Goal: Information Seeking & Learning: Learn about a topic

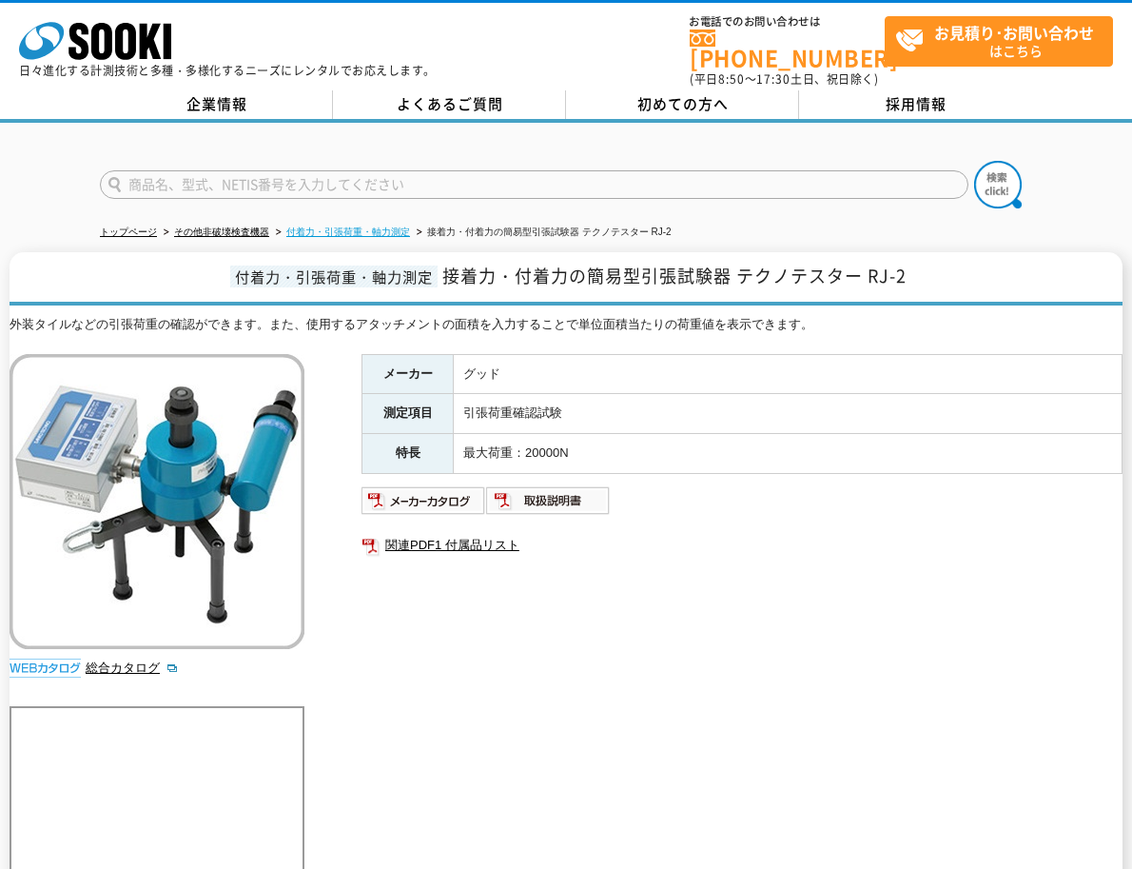
click at [396, 226] on link "付着力・引張荷重・軸力測定" at bounding box center [348, 231] width 124 height 10
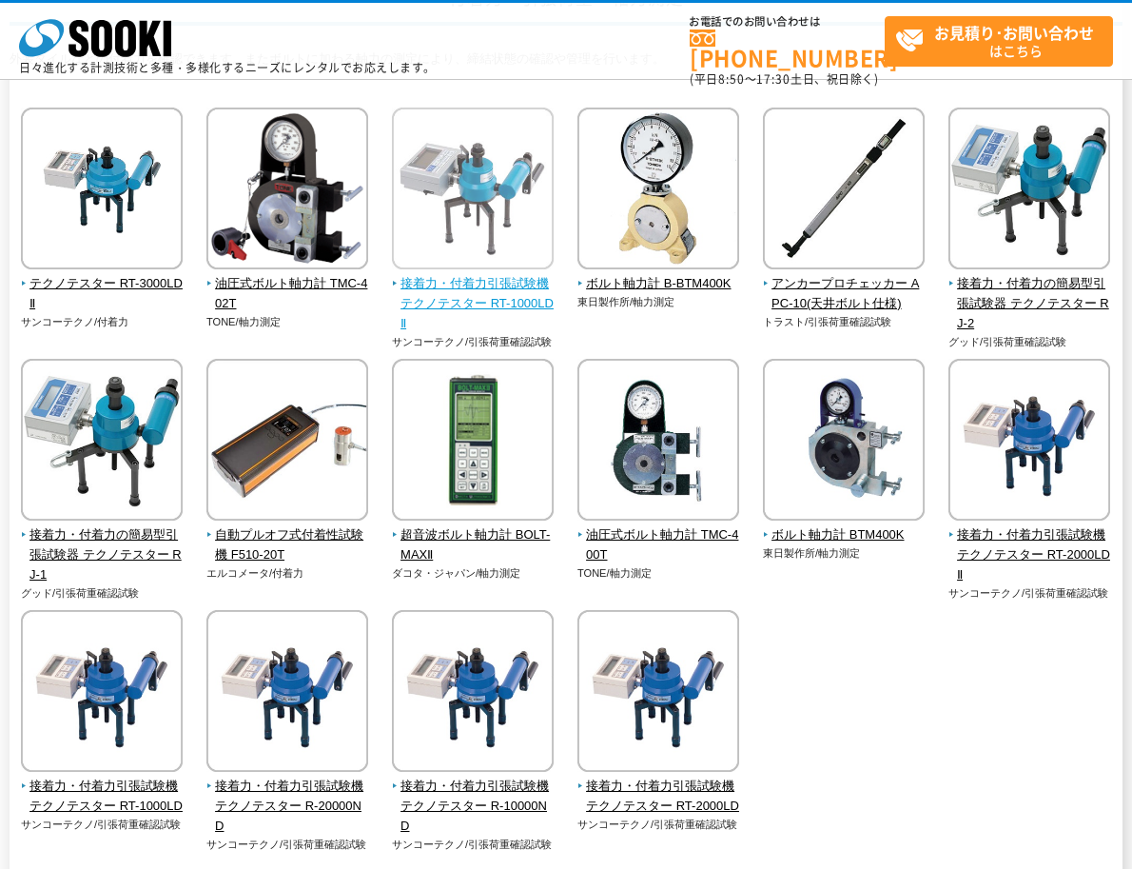
scroll to position [285, 0]
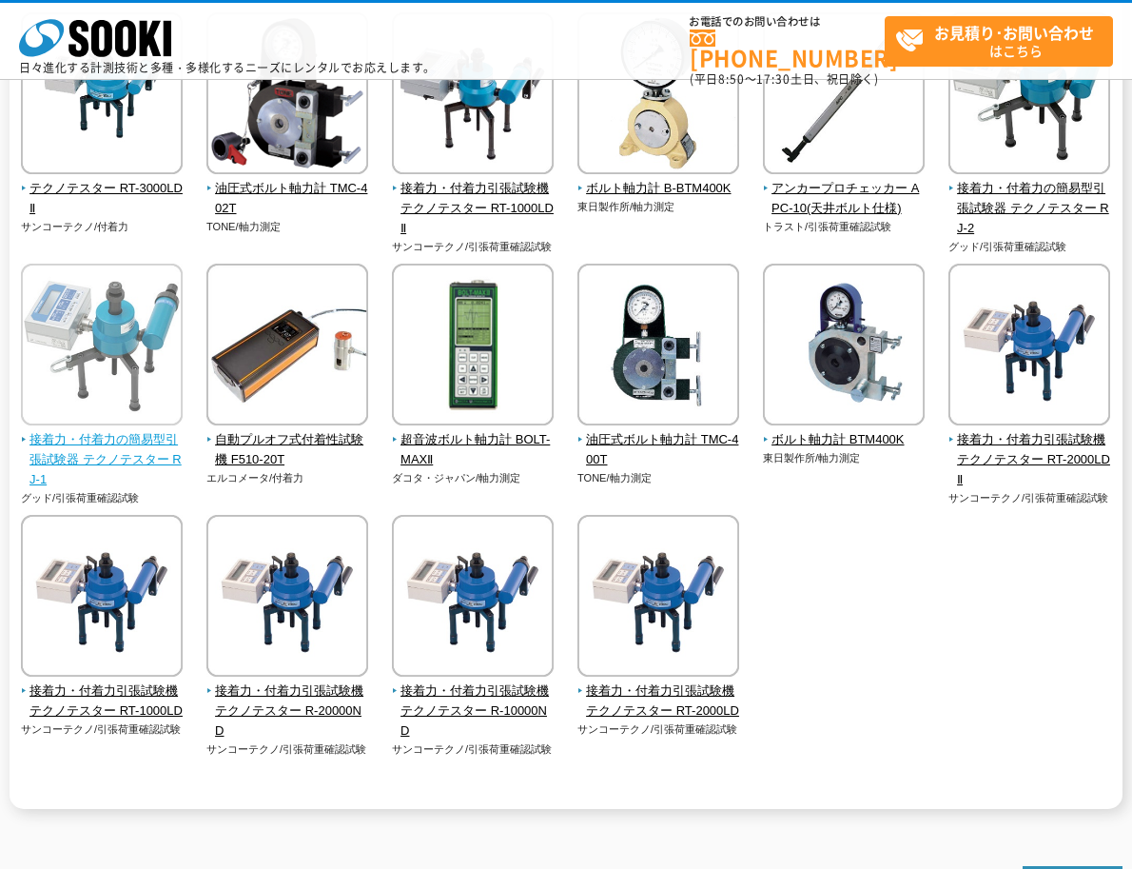
click at [112, 438] on span "接着力・付着力の簡易型引張試験器 テクノテスター RJ-1" at bounding box center [102, 459] width 163 height 59
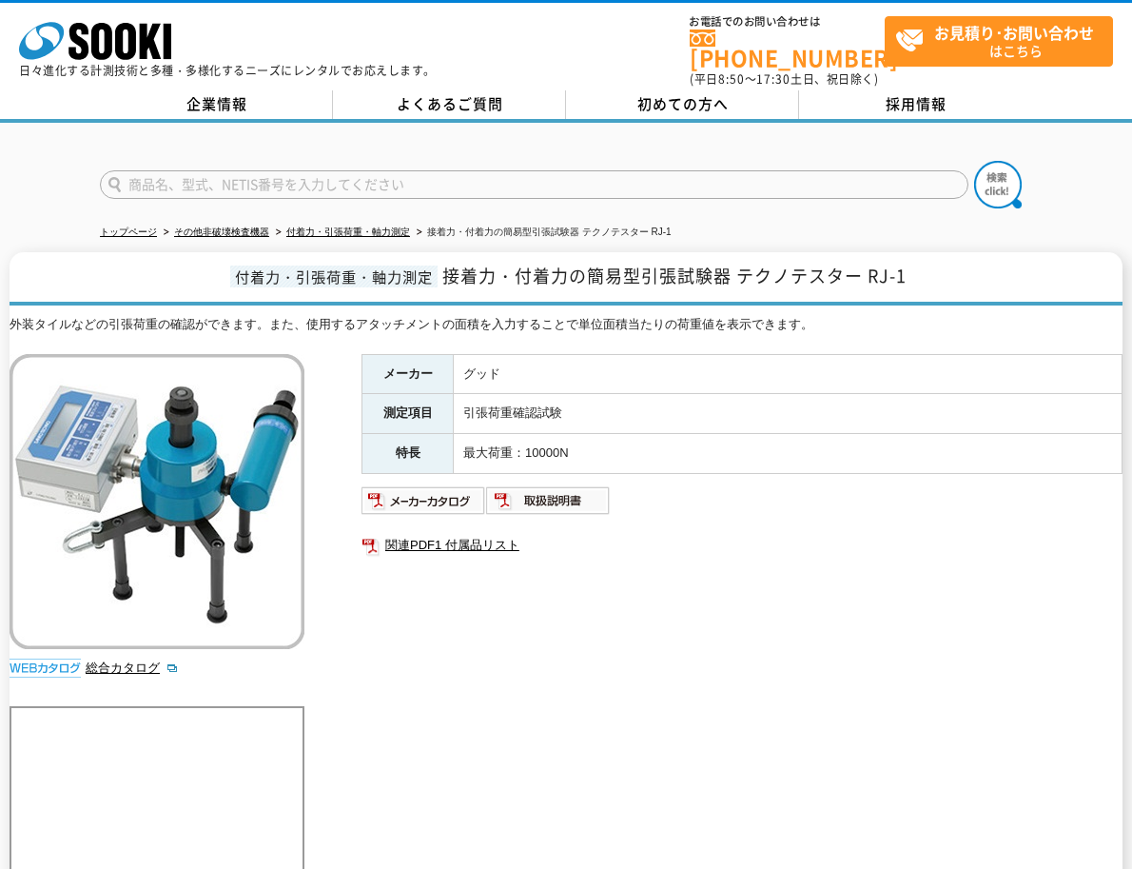
click at [677, 604] on div "メーカー グッド 測定項目 引張荷重確認試験 特長 最大荷重：10000N 関連PDF1 付属品リスト" at bounding box center [742, 558] width 761 height 409
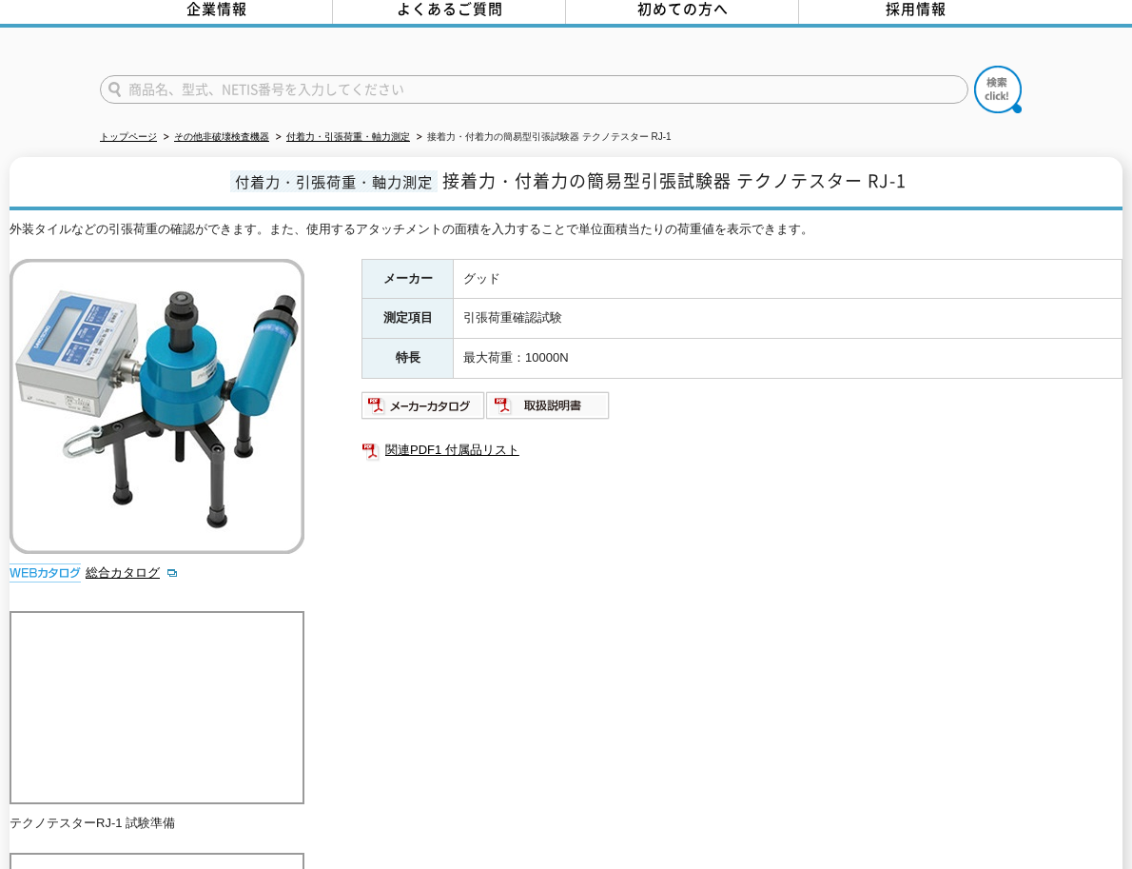
click at [632, 562] on div "メーカー グッド 測定項目 引張荷重確認試験 特長 最大荷重：10000N 関連PDF1 付属品リスト" at bounding box center [742, 463] width 761 height 409
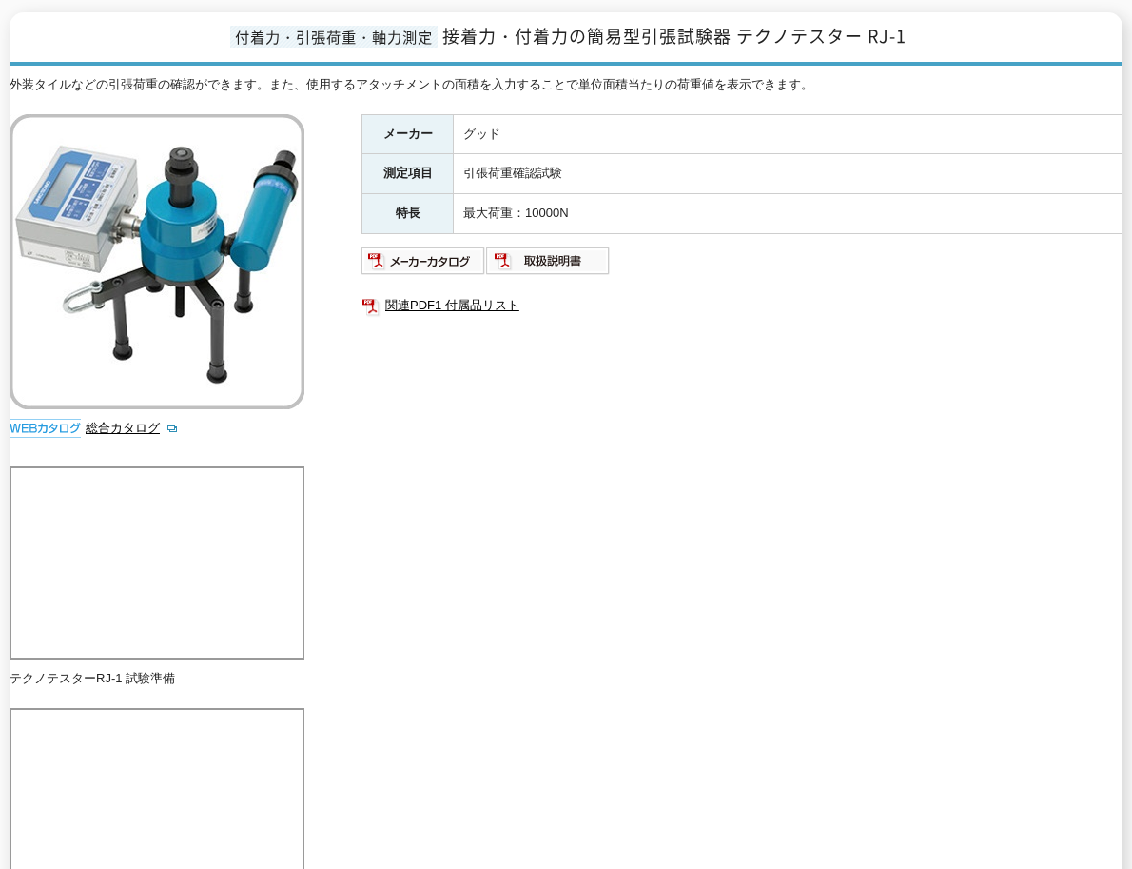
scroll to position [0, 0]
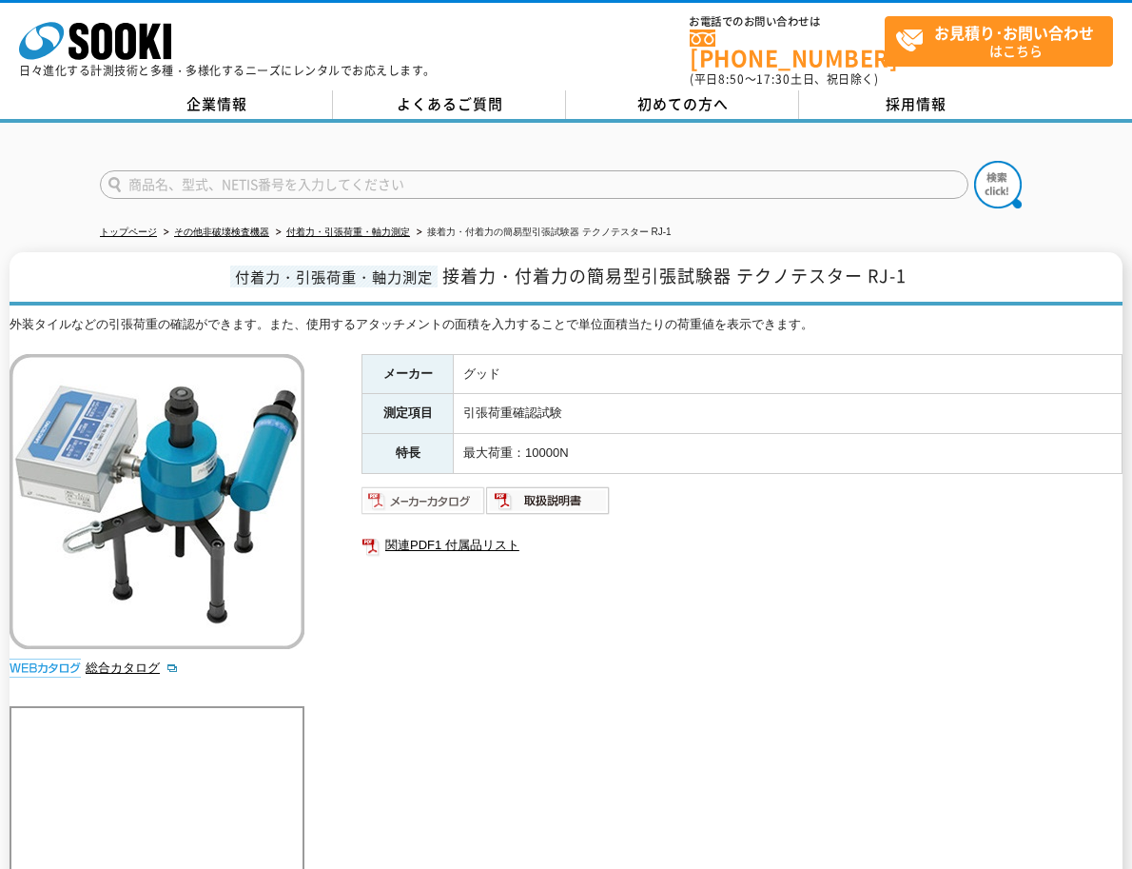
click at [469, 488] on img at bounding box center [424, 500] width 125 height 30
click at [785, 523] on ul "関連PDF1 付属品リスト" at bounding box center [742, 545] width 761 height 44
click at [756, 574] on div "メーカー グッド 測定項目 引張荷重確認試験 特長 最大荷重：10000N 関連PDF1 付属品リスト" at bounding box center [742, 558] width 761 height 409
click at [714, 639] on div "メーカー グッド 測定項目 引張荷重確認試験 特長 最大荷重：10000N 関連PDF1 付属品リスト" at bounding box center [742, 558] width 761 height 409
click at [730, 644] on div "メーカー グッド 測定項目 引張荷重確認試験 特長 最大荷重：10000N 関連PDF1 付属品リスト" at bounding box center [742, 558] width 761 height 409
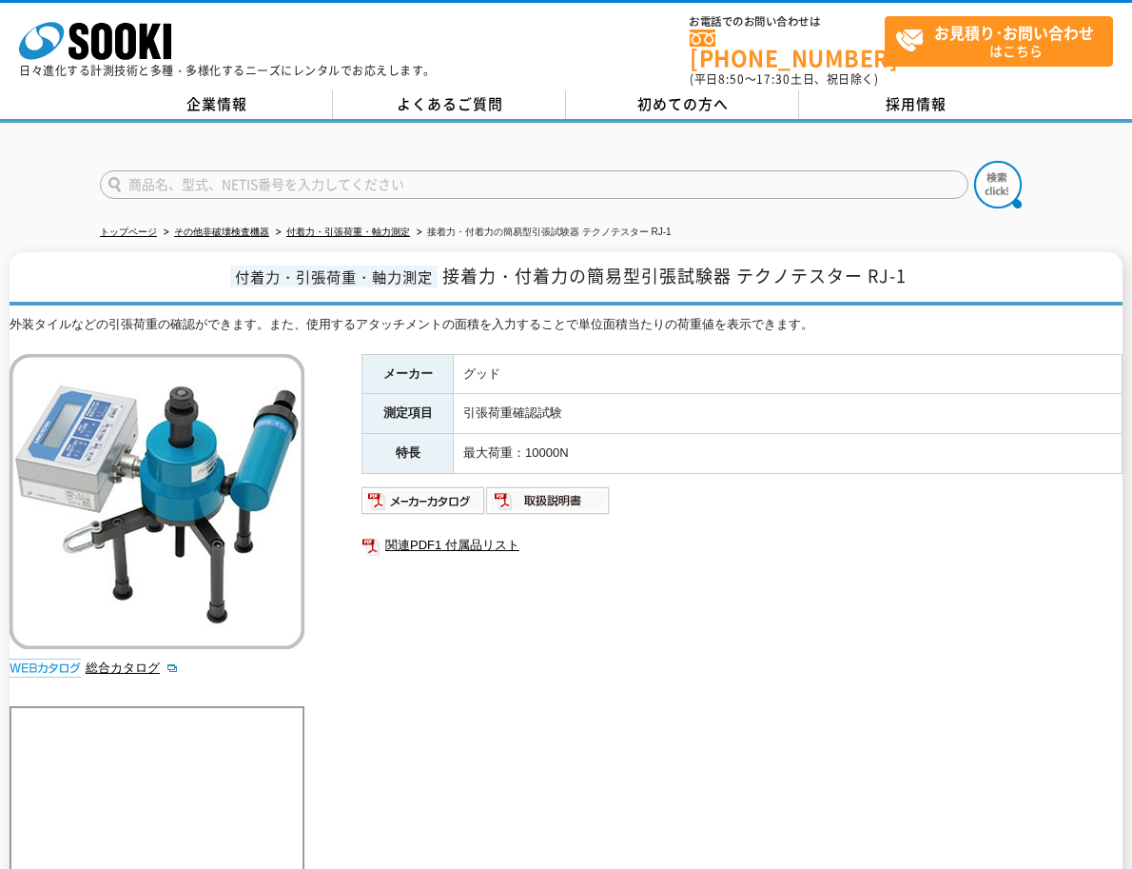
drag, startPoint x: 819, startPoint y: 686, endPoint x: 826, endPoint y: 641, distance: 45.2
click at [820, 678] on div "メーカー グッド 測定項目 引張荷重確認試験 特長 最大荷重：10000N 関連PDF1 付属品リスト" at bounding box center [742, 558] width 761 height 409
drag, startPoint x: 848, startPoint y: 604, endPoint x: 870, endPoint y: 601, distance: 22.1
click at [848, 604] on div "メーカー グッド 測定項目 引張荷重確認試験 特長 最大荷重：10000N 関連PDF1 付属品リスト" at bounding box center [742, 558] width 761 height 409
click at [885, 567] on div "メーカー グッド 測定項目 引張荷重確認試験 特長 最大荷重：10000N 関連PDF1 付属品リスト" at bounding box center [742, 558] width 761 height 409
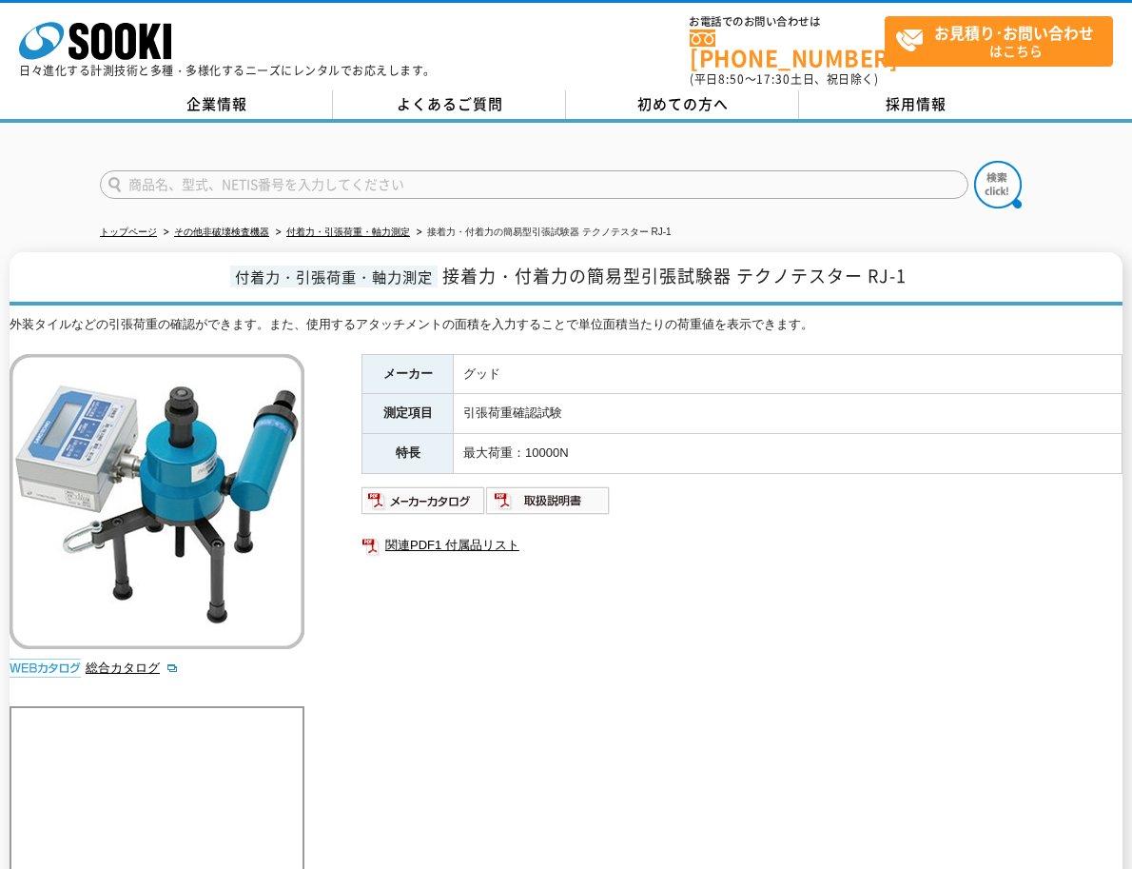
click at [790, 559] on div "メーカー グッド 測定項目 引張荷重確認試験 特長 最大荷重：10000N 関連PDF1 付属品リスト" at bounding box center [742, 558] width 761 height 409
click at [359, 174] on input "text" at bounding box center [534, 184] width 869 height 29
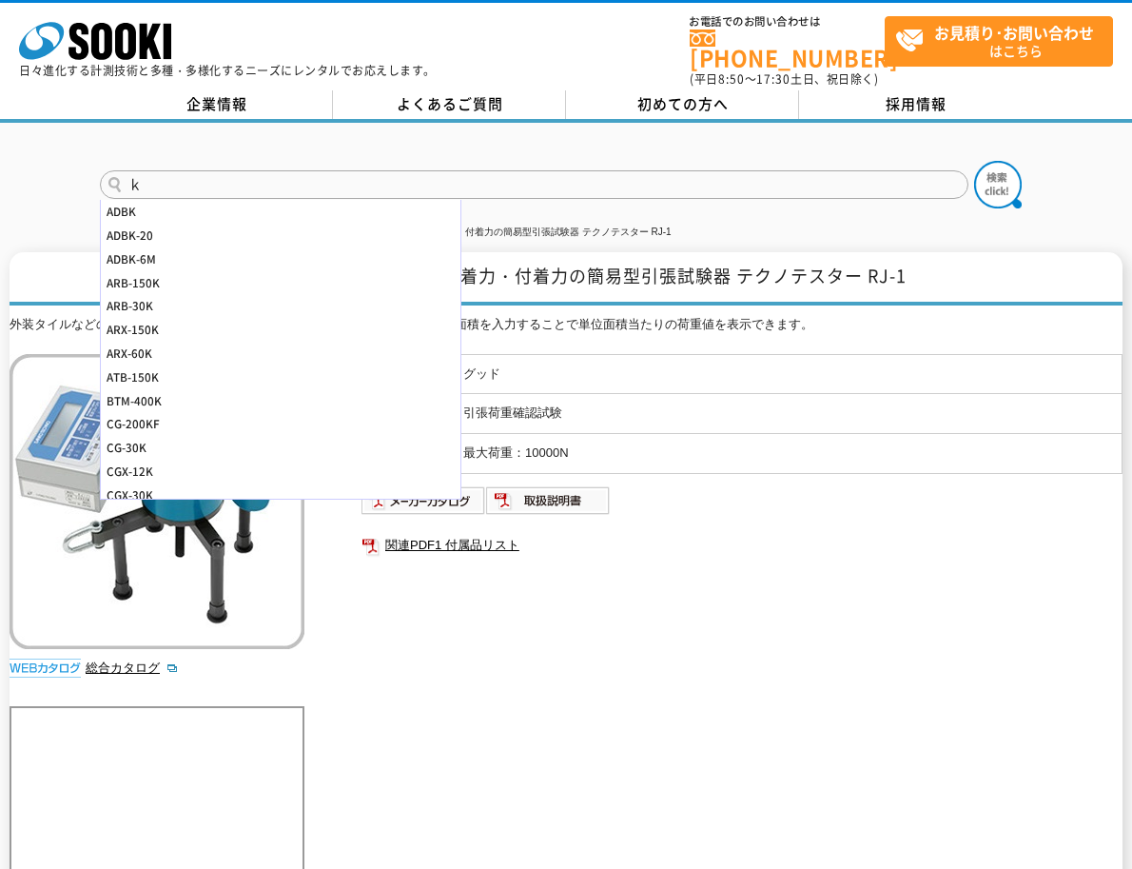
type input "け"
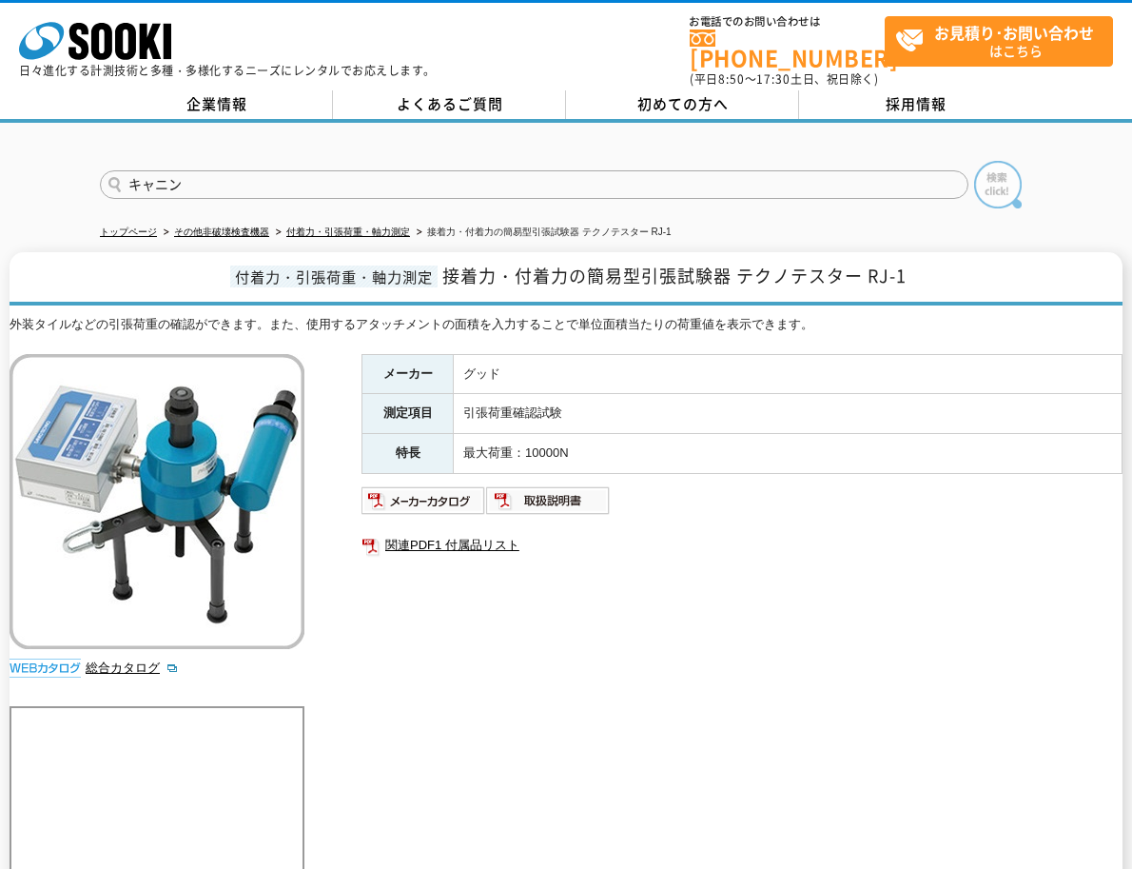
type input "キャニン"
click at [983, 170] on img at bounding box center [998, 185] width 48 height 48
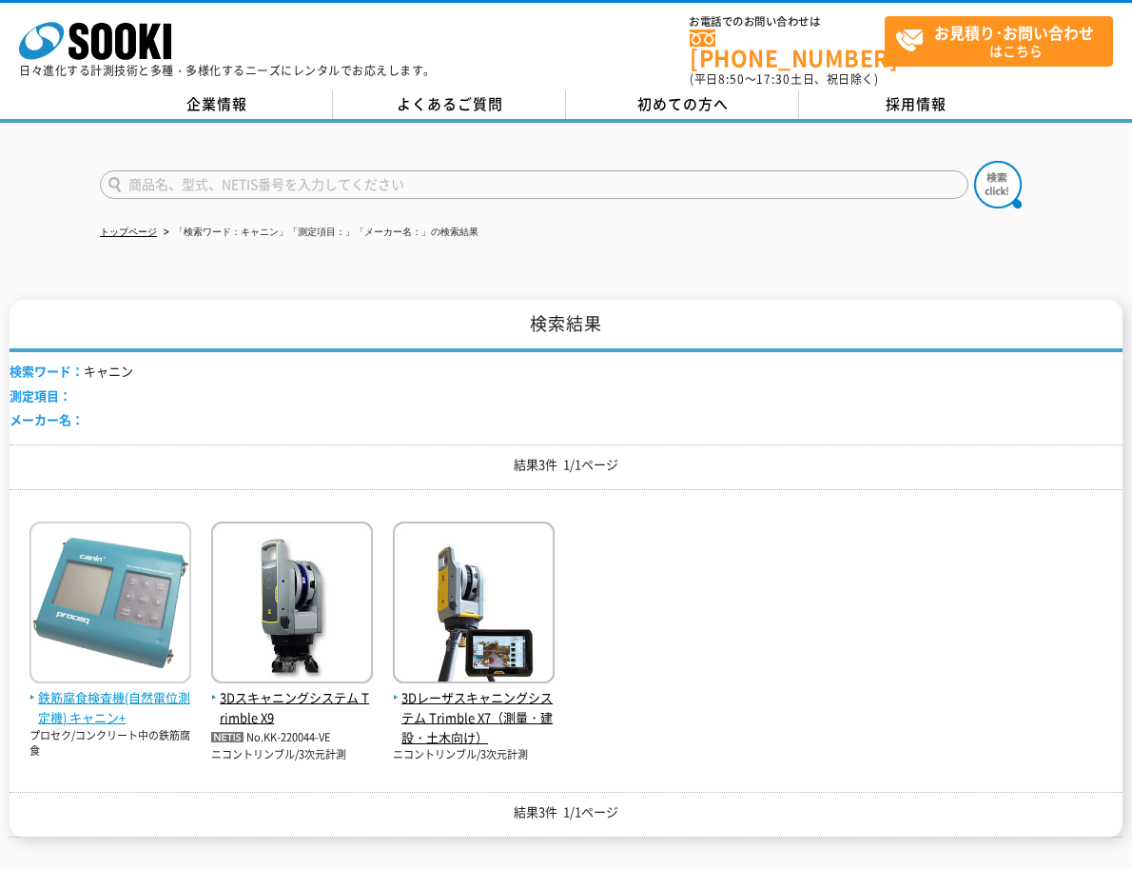
drag, startPoint x: 85, startPoint y: 697, endPoint x: 102, endPoint y: 695, distance: 17.2
click at [86, 697] on span "鉄筋腐食検査機(自然電位測定機) キャニン+" at bounding box center [110, 708] width 162 height 40
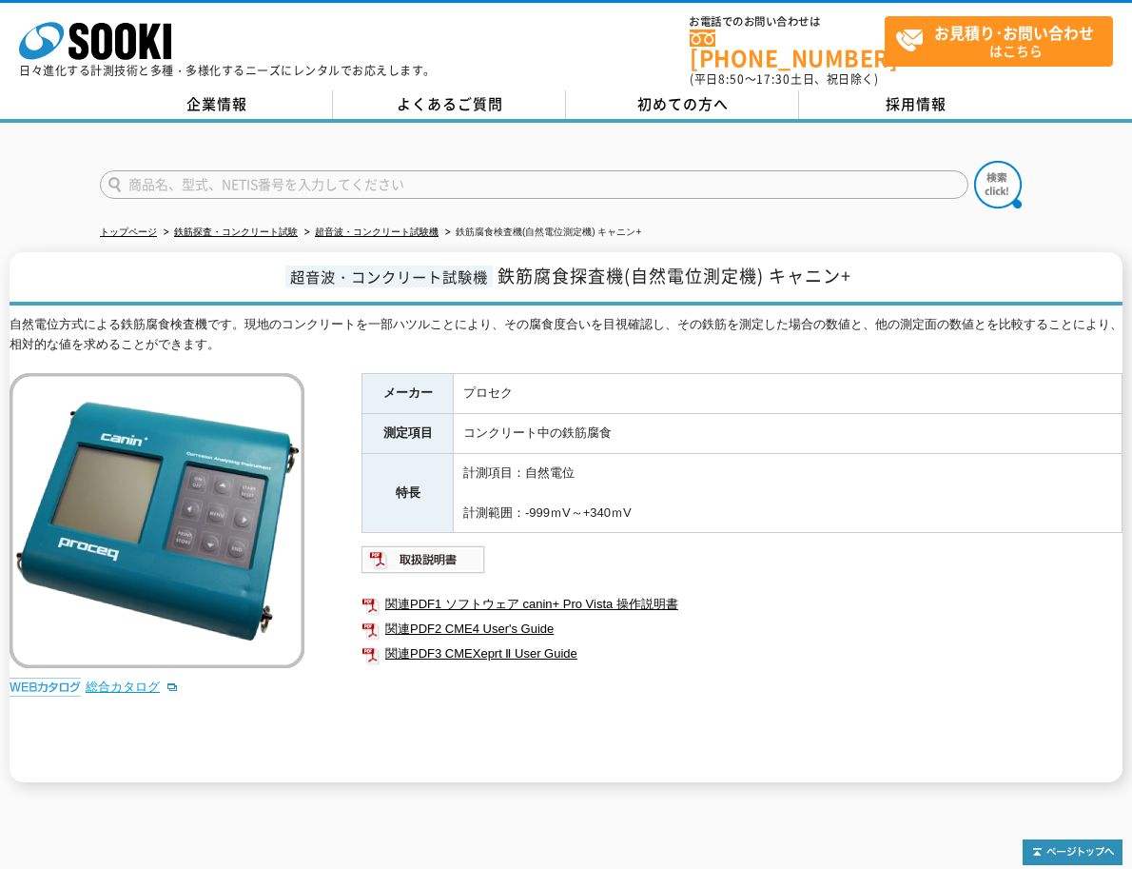
click at [133, 679] on link "総合カタログ" at bounding box center [132, 686] width 93 height 14
